Goal: Navigation & Orientation: Find specific page/section

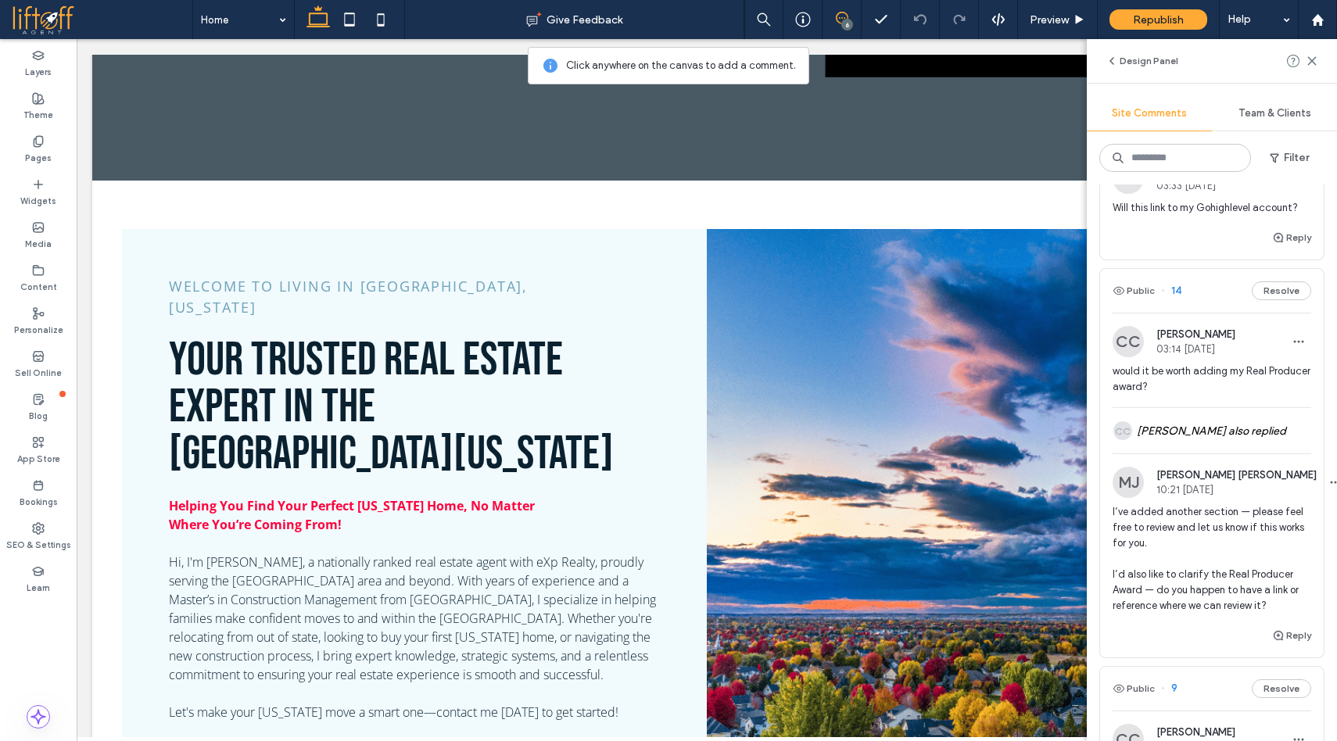
scroll to position [1004, 0]
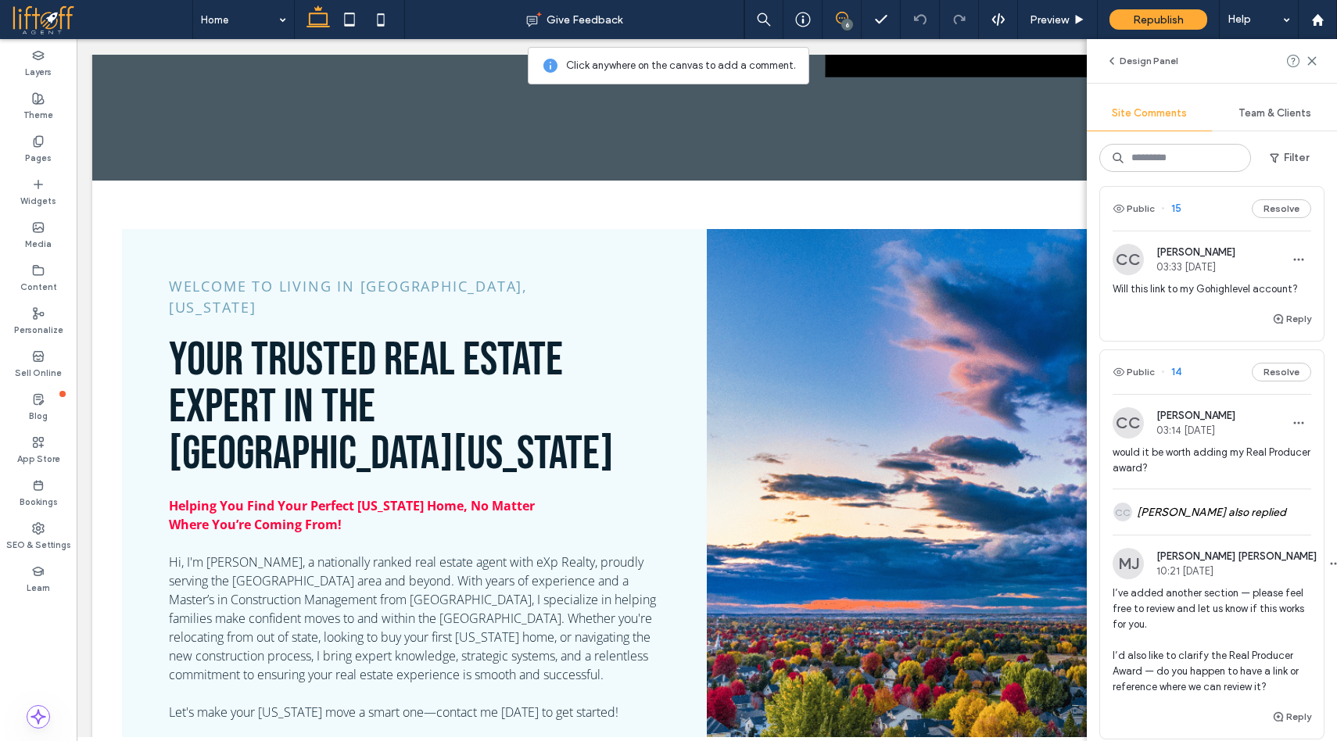
click at [1228, 310] on div "CC [PERSON_NAME] 03:33 [DATE] Will this link to my Gohighlevel account?" at bounding box center [1212, 277] width 199 height 66
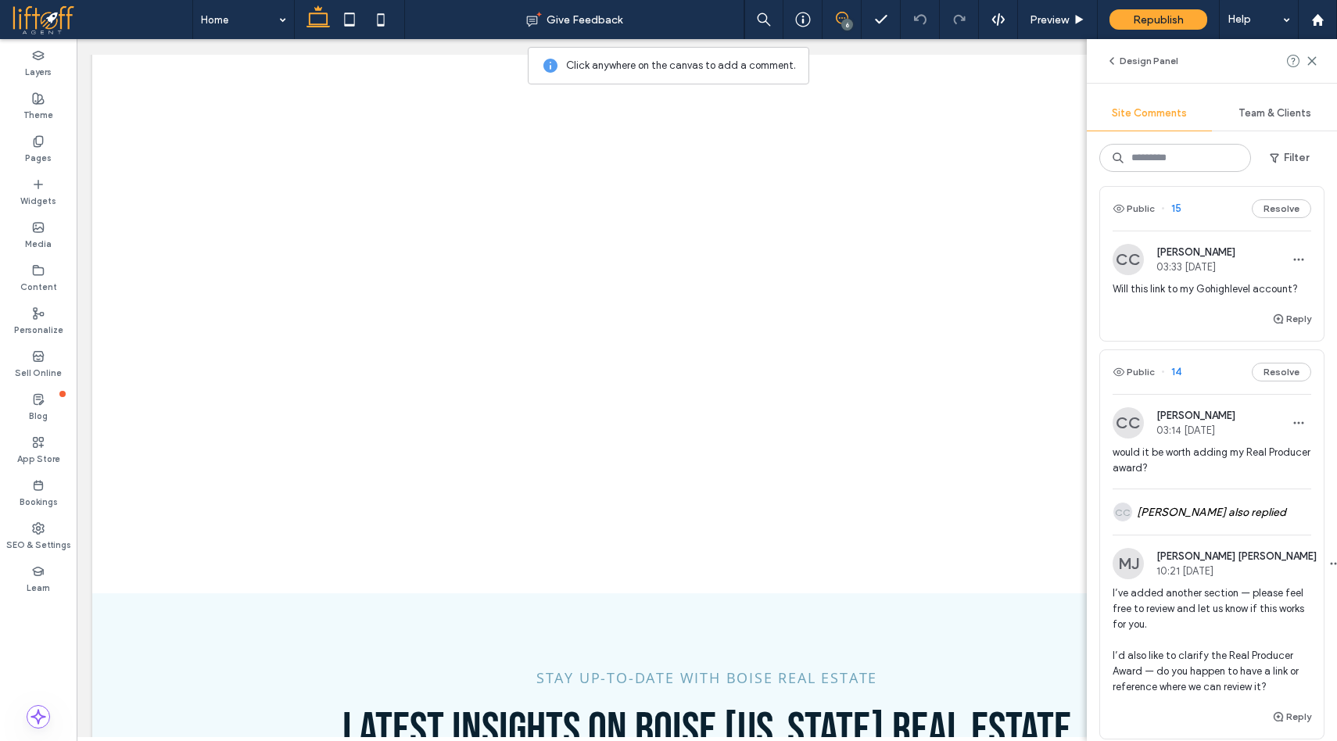
scroll to position [8327, 0]
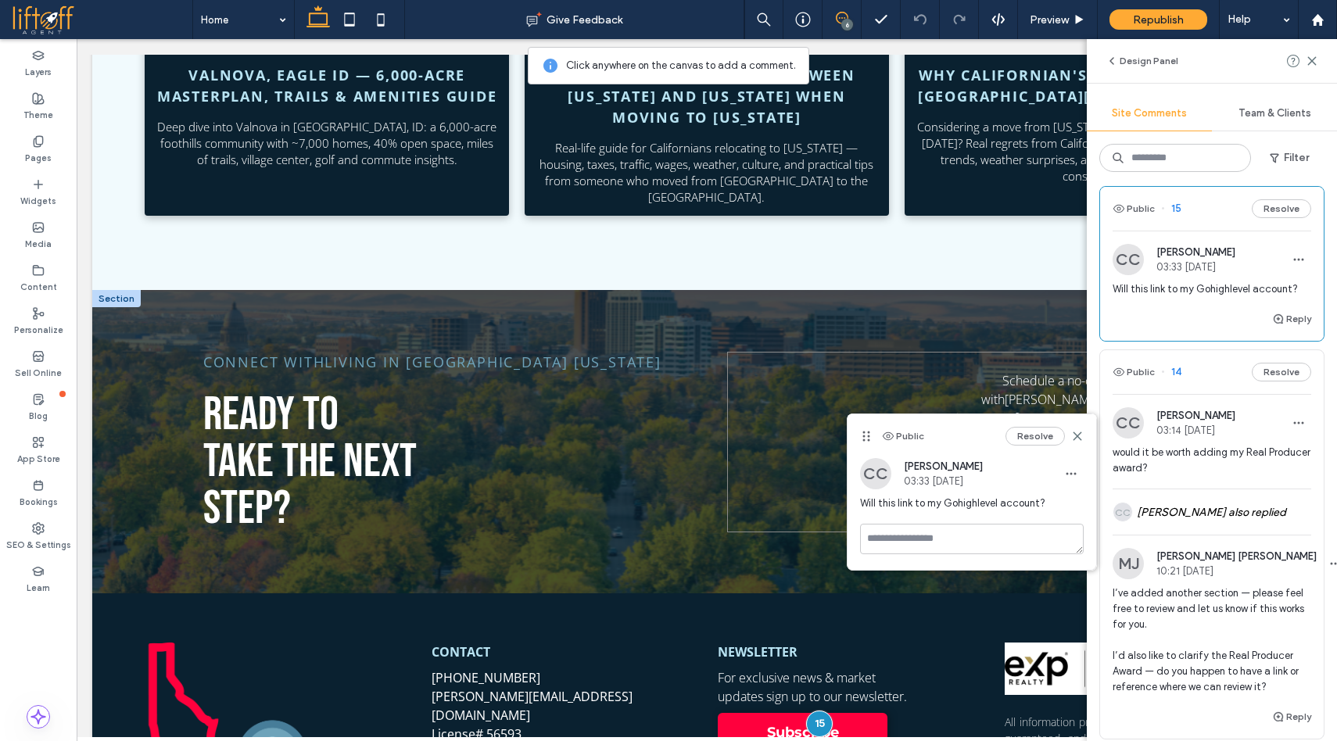
drag, startPoint x: 1048, startPoint y: 463, endPoint x: 832, endPoint y: 293, distance: 274.5
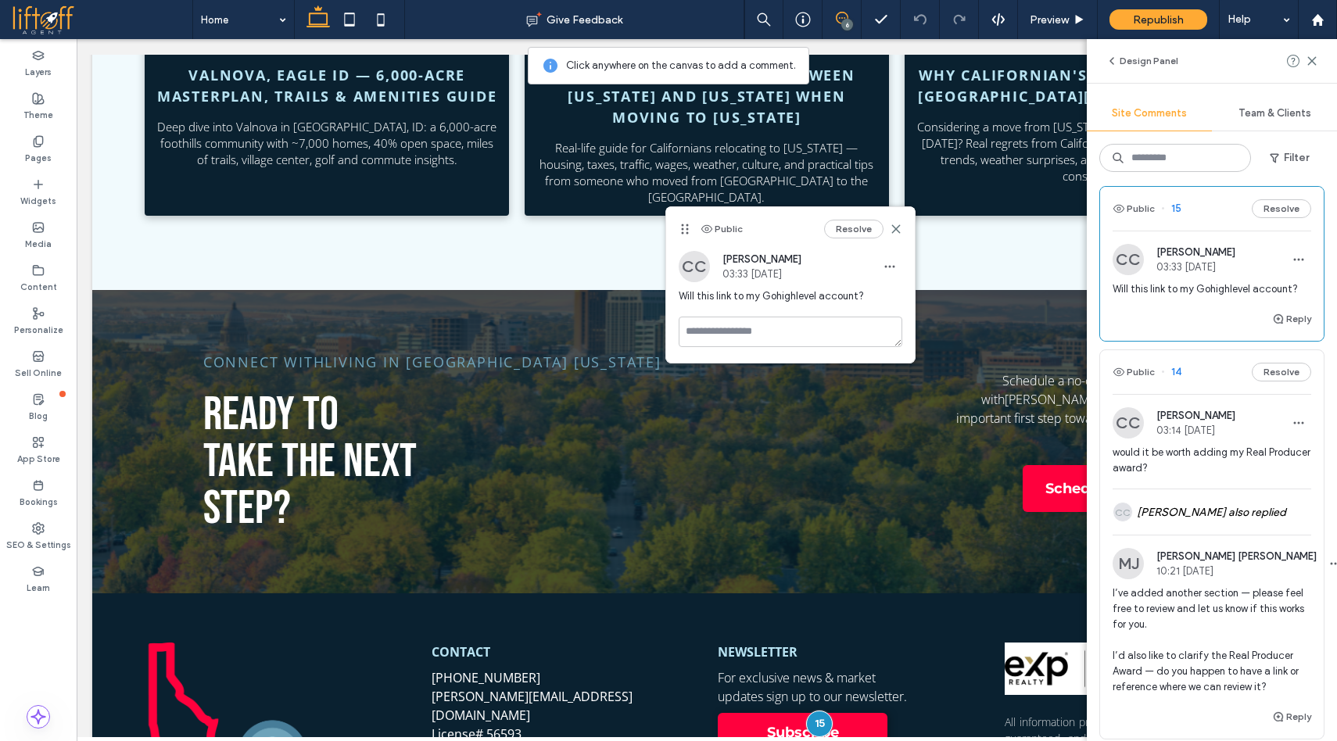
drag, startPoint x: 869, startPoint y: 436, endPoint x: 689, endPoint y: 229, distance: 274.4
click at [688, 229] on use at bounding box center [684, 229] width 7 height 10
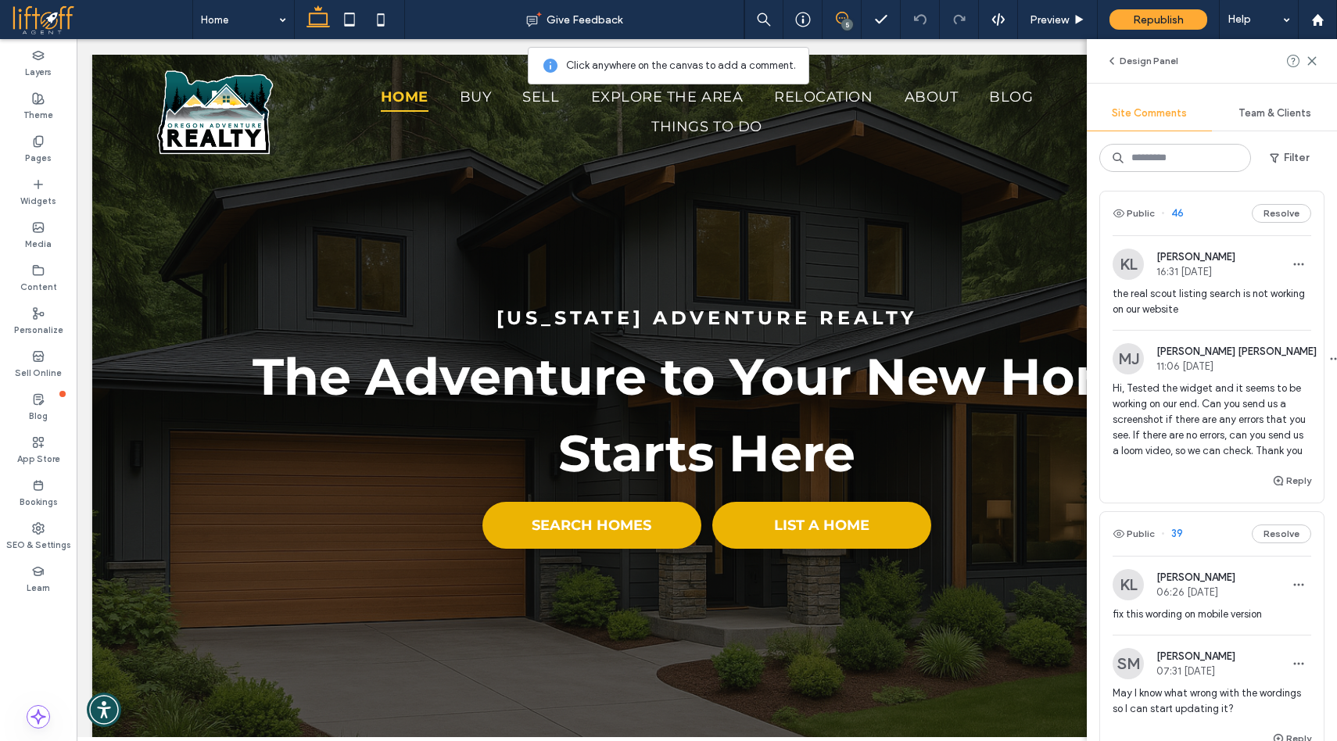
scroll to position [106, 0]
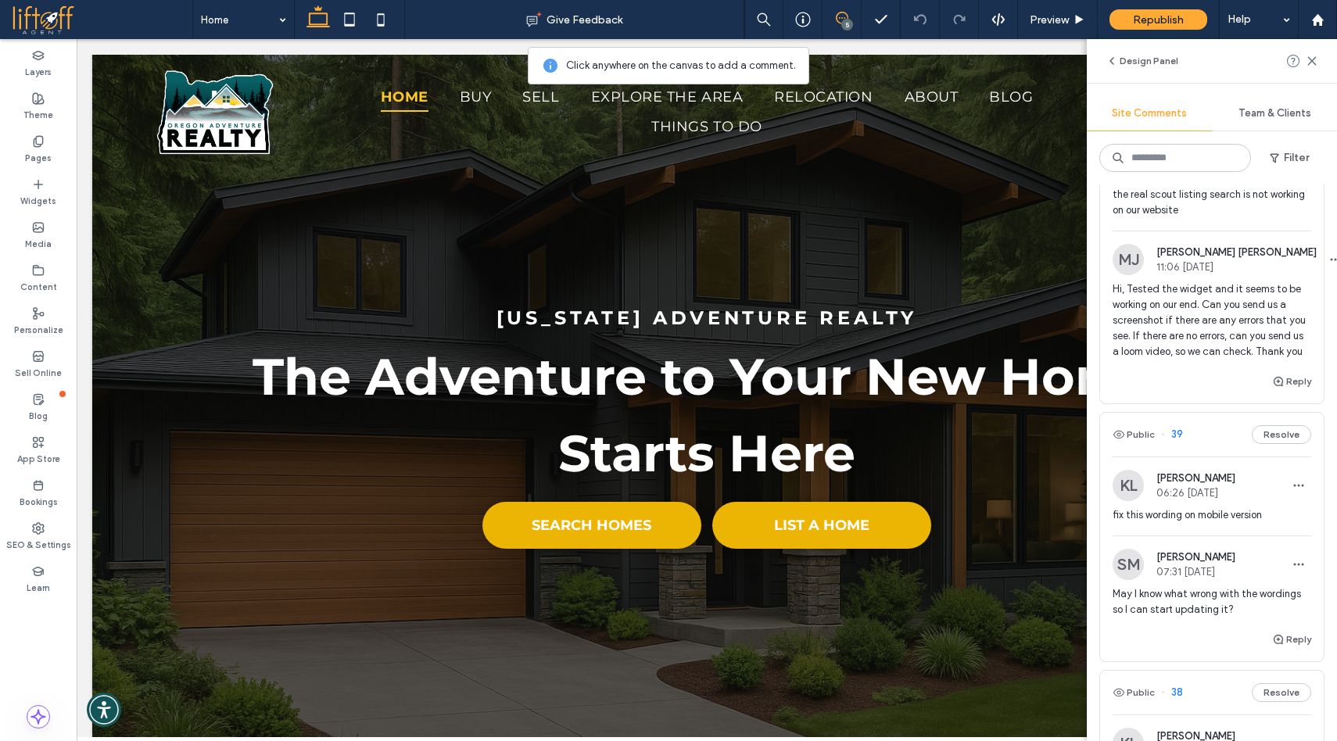
click at [1247, 332] on span "Hi, Tested the widget and it seems to be working on our end. Can you send us a …" at bounding box center [1212, 320] width 199 height 78
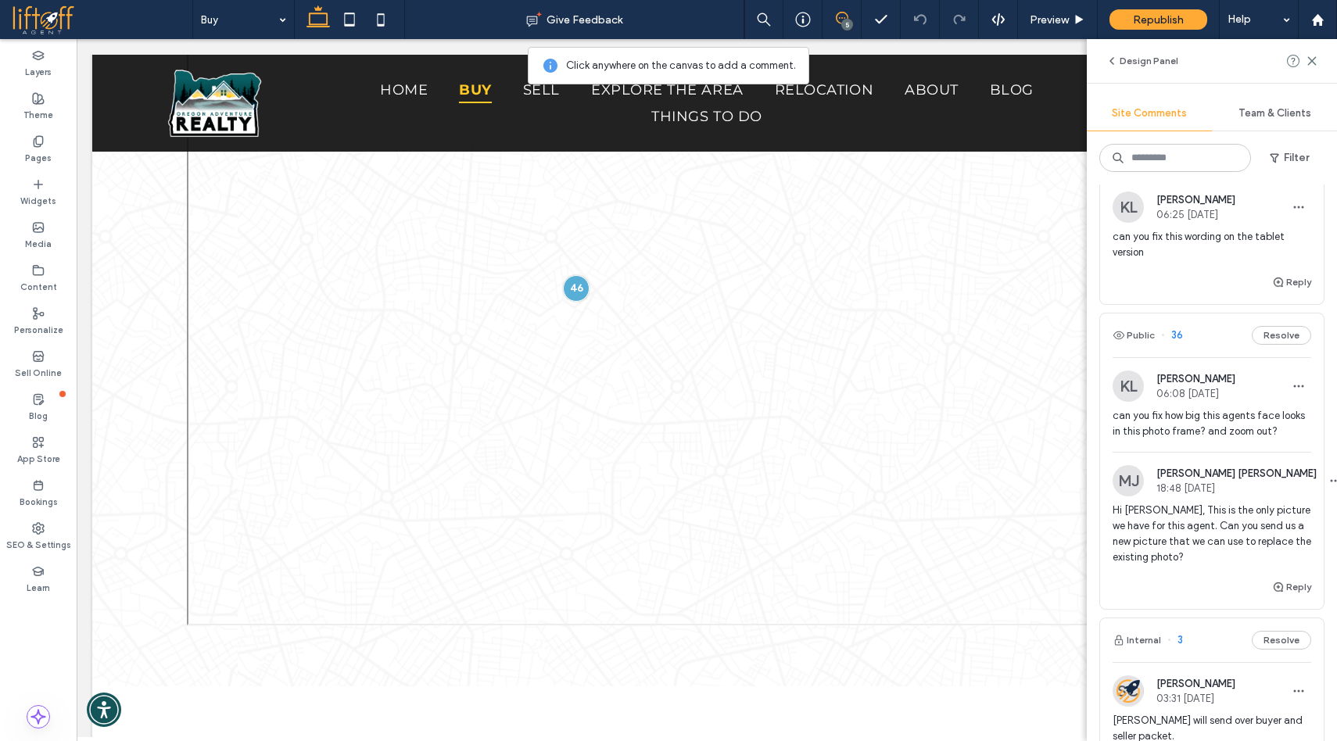
scroll to position [1047, 0]
